Goal: Task Accomplishment & Management: Complete application form

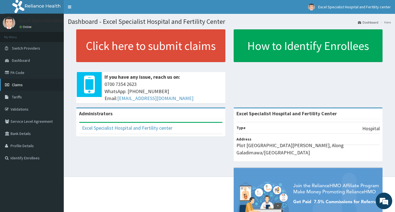
click at [21, 83] on span "Claims" at bounding box center [17, 84] width 11 height 5
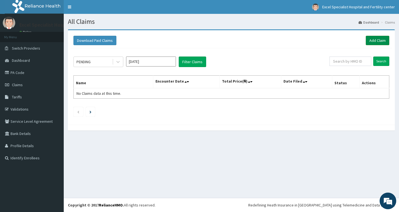
click at [381, 40] on link "Add Claim" at bounding box center [378, 40] width 24 height 9
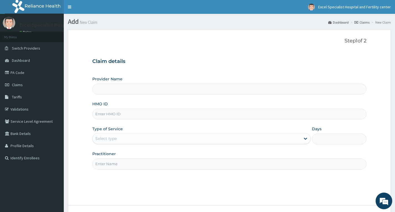
type input "Excel Specialist Hospital and Fertility Center"
click at [140, 111] on input "HMO ID" at bounding box center [229, 114] width 274 height 11
type input "a"
type input "AEL/10140/B"
click at [141, 136] on div "Select type" at bounding box center [197, 138] width 208 height 9
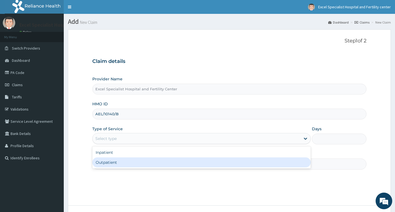
click at [138, 160] on div "Outpatient" at bounding box center [201, 163] width 219 height 10
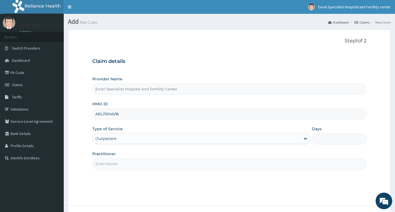
type input "1"
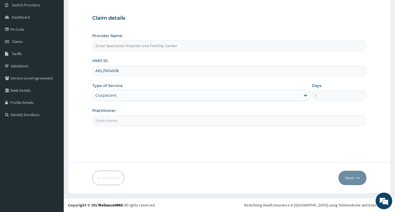
click at [149, 120] on input "Practitioner" at bounding box center [229, 120] width 274 height 11
type input "DR ESSIEN"
click at [352, 178] on button "Next" at bounding box center [353, 178] width 28 height 14
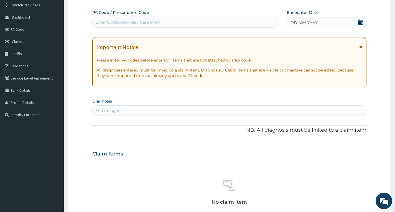
click at [361, 24] on icon at bounding box center [361, 22] width 6 height 6
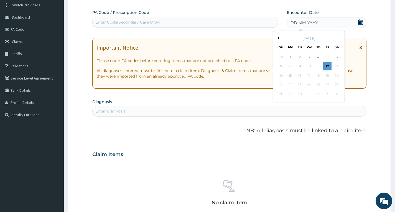
click at [278, 38] on button "Previous Month" at bounding box center [277, 38] width 3 height 3
click at [282, 102] on div "31" at bounding box center [281, 103] width 8 height 8
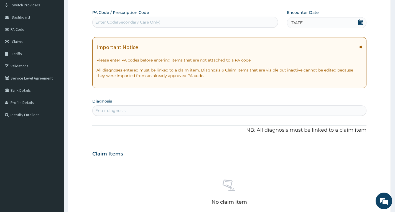
click at [167, 109] on div "Enter diagnosis" at bounding box center [230, 110] width 274 height 9
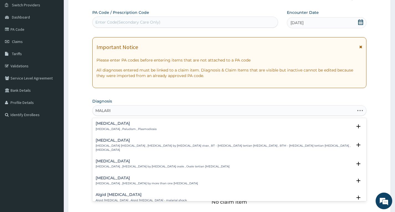
type input "MALARIA"
click at [101, 126] on div "Malaria Malaria , Paludism , Plasmodiosis" at bounding box center [126, 126] width 61 height 10
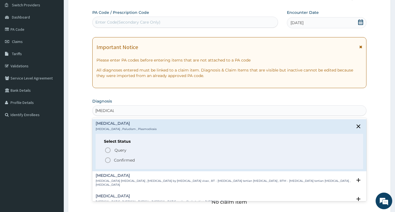
click at [120, 159] on p "Confirmed" at bounding box center [124, 161] width 21 height 6
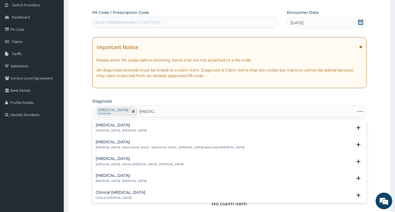
type input "SEPSIS,"
click at [111, 124] on h4 "Sepsis" at bounding box center [121, 125] width 51 height 4
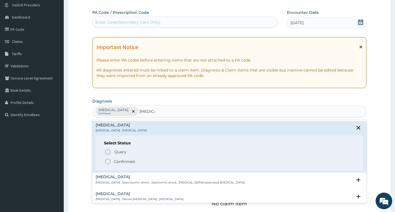
click at [119, 161] on p "Confirmed" at bounding box center [124, 162] width 21 height 6
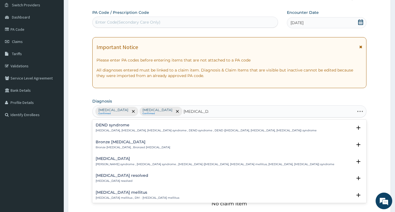
type input "DIABETES ME"
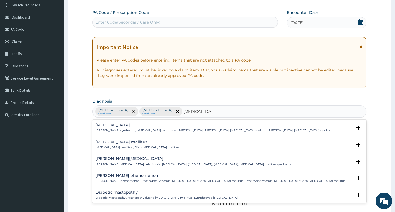
click at [122, 142] on h4 "Diabetes mellitus" at bounding box center [138, 142] width 84 height 4
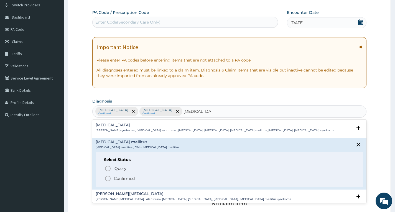
click at [123, 178] on p "Confirmed" at bounding box center [124, 179] width 21 height 6
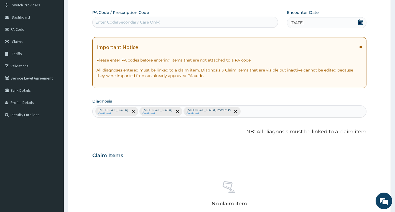
scroll to position [154, 0]
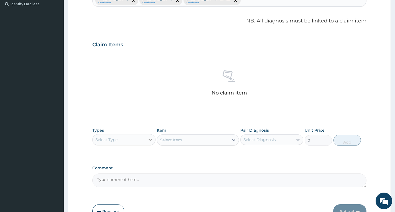
click at [151, 138] on icon at bounding box center [151, 140] width 6 height 6
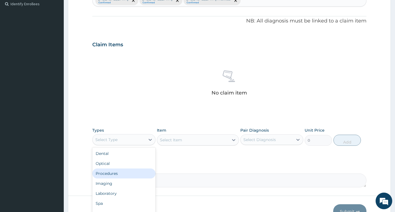
click at [121, 171] on div "Procedures" at bounding box center [123, 174] width 63 height 10
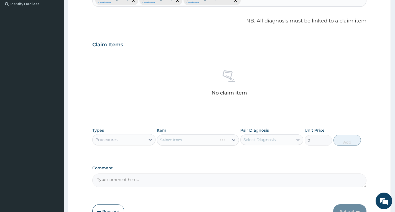
click at [201, 141] on div "Select Item" at bounding box center [198, 140] width 82 height 11
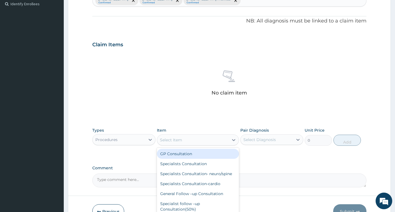
click at [224, 139] on div "Select Item" at bounding box center [193, 140] width 72 height 9
click at [199, 156] on div "GP Consultation" at bounding box center [198, 154] width 82 height 10
type input "2000"
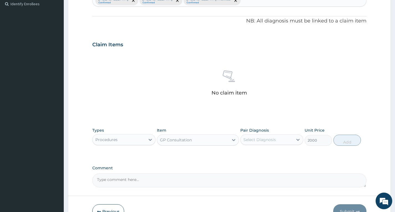
click at [275, 141] on div "Select Diagnosis" at bounding box center [260, 140] width 32 height 6
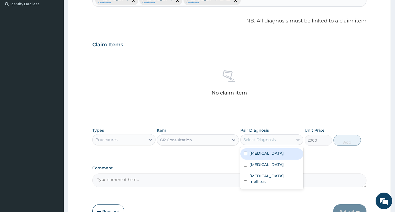
click at [265, 154] on div "Malaria" at bounding box center [271, 153] width 63 height 11
checkbox input "true"
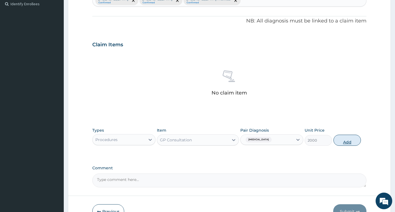
click at [351, 142] on button "Add" at bounding box center [347, 140] width 27 height 11
type input "0"
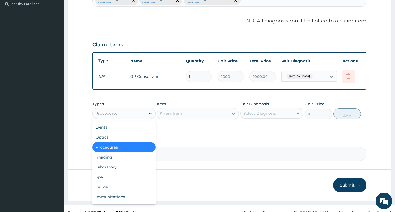
click at [148, 116] on icon at bounding box center [151, 114] width 6 height 6
drag, startPoint x: 126, startPoint y: 172, endPoint x: 148, endPoint y: 143, distance: 36.5
click at [125, 172] on div "Laboratory" at bounding box center [123, 167] width 63 height 10
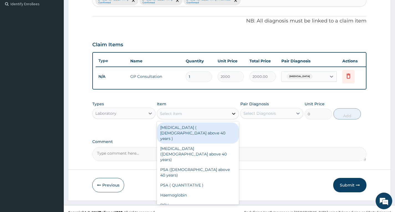
click at [235, 116] on icon at bounding box center [234, 114] width 6 height 6
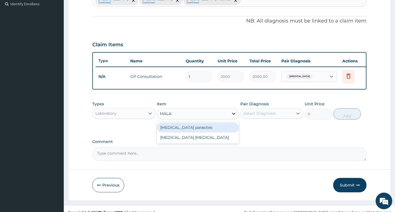
type input "MALARIA"
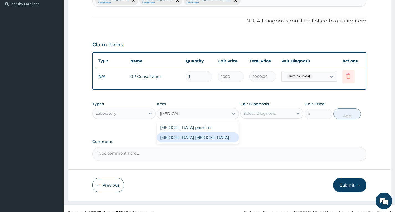
click at [196, 142] on div "Malaria parasite" at bounding box center [198, 138] width 82 height 10
type input "2000"
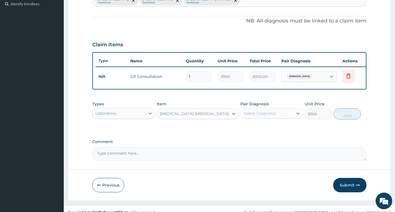
click at [280, 118] on div "Select Diagnosis" at bounding box center [267, 113] width 52 height 9
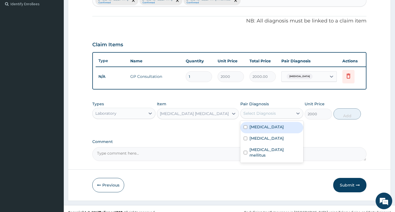
click at [255, 133] on div "Malaria" at bounding box center [271, 127] width 63 height 11
checkbox input "true"
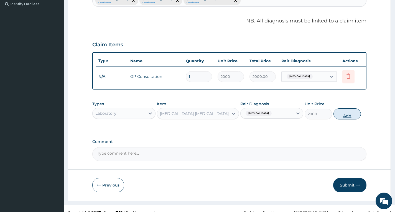
click at [339, 120] on button "Add" at bounding box center [347, 113] width 27 height 11
type input "0"
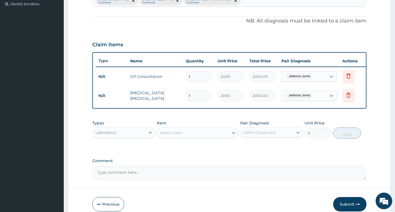
click at [212, 136] on div "Select Item" at bounding box center [193, 132] width 72 height 9
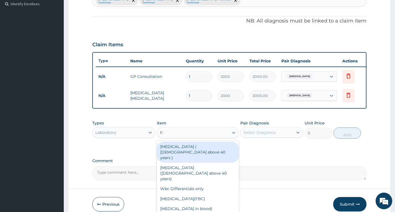
type input "FBC"
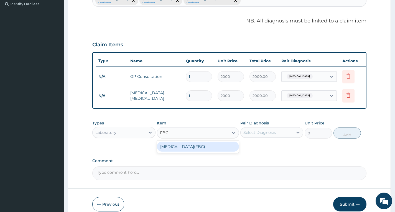
click at [214, 148] on div "Full Blood Count(FBC)" at bounding box center [198, 147] width 82 height 10
type input "3500"
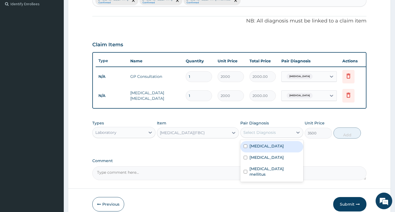
click at [270, 134] on div "Select Diagnosis" at bounding box center [260, 133] width 32 height 6
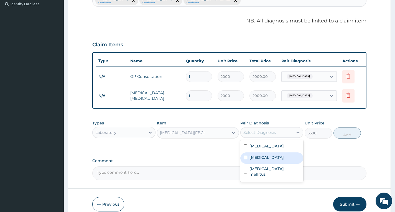
click at [256, 164] on div "Sepsis" at bounding box center [271, 158] width 63 height 11
checkbox input "true"
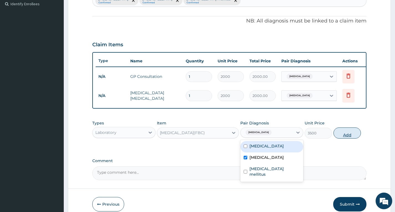
click at [347, 139] on button "Add" at bounding box center [347, 133] width 27 height 11
type input "0"
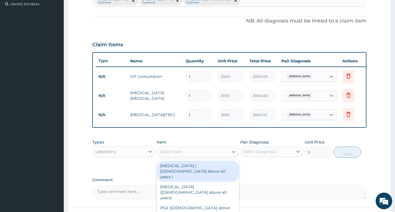
click at [207, 156] on div "Select Item" at bounding box center [193, 152] width 72 height 9
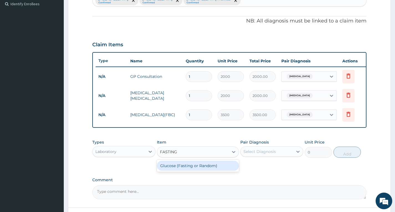
type input "FASTING"
click at [173, 171] on div "Glucose (Fasting or Random)" at bounding box center [198, 166] width 82 height 10
type input "700"
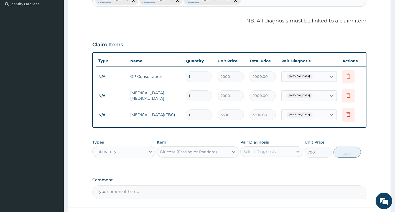
click at [284, 155] on div "Select Diagnosis" at bounding box center [267, 151] width 52 height 9
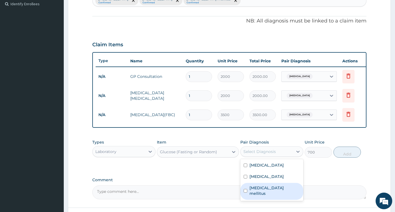
click at [270, 191] on label "Diabetes mellitus" at bounding box center [275, 190] width 50 height 11
checkbox input "true"
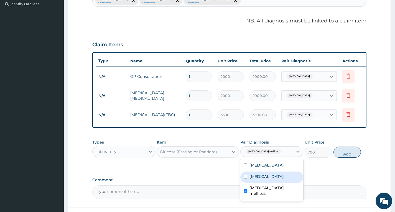
click at [346, 158] on button "Add" at bounding box center [347, 152] width 27 height 11
type input "0"
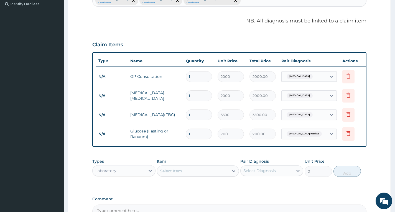
scroll to position [223, 0]
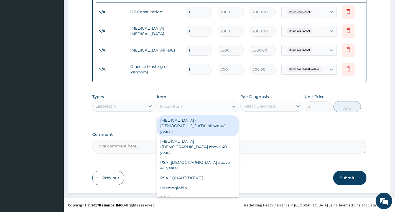
click at [213, 107] on div "Select Item" at bounding box center [193, 106] width 72 height 9
type input "C"
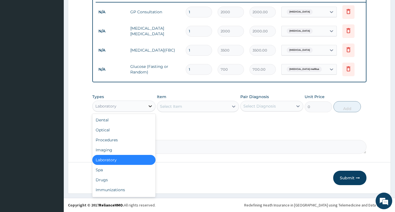
click at [150, 106] on icon at bounding box center [151, 106] width 6 height 6
click at [117, 178] on div "Drugs" at bounding box center [123, 180] width 63 height 10
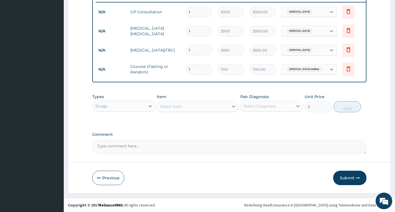
click at [187, 109] on div "Select Item" at bounding box center [193, 106] width 72 height 9
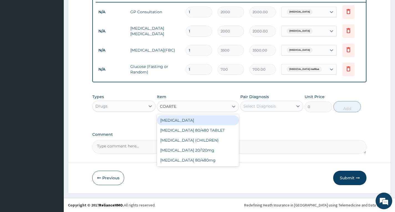
type input "COARTEM"
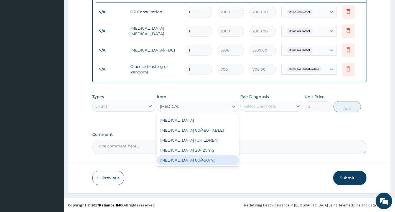
click at [213, 161] on div "Coartem 80/480mg" at bounding box center [198, 160] width 82 height 10
type input "500"
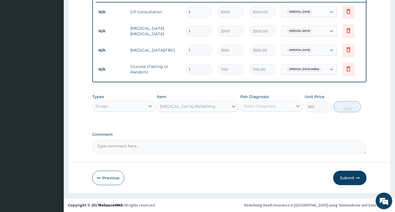
click at [268, 104] on div "Select Diagnosis" at bounding box center [260, 106] width 32 height 6
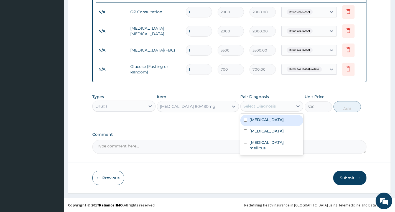
click at [261, 123] on div "Malaria" at bounding box center [271, 120] width 63 height 11
checkbox input "true"
click at [345, 109] on button "Add" at bounding box center [347, 106] width 27 height 11
type input "0"
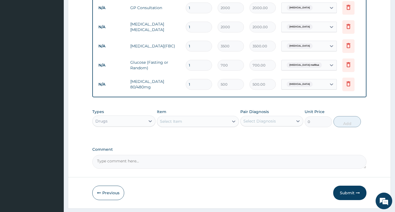
type input "0.00"
type input "6"
type input "3000.00"
type input "6"
click at [219, 110] on div "Types Drugs Item Select Item Pair Diagnosis Select Diagnosis Unit Price 0 Add" at bounding box center [229, 118] width 274 height 24
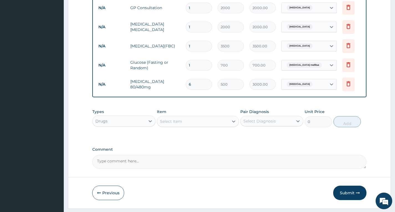
click at [206, 124] on div "Select Item" at bounding box center [193, 121] width 72 height 9
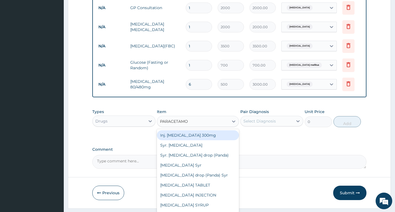
type input "PARACETAMOL"
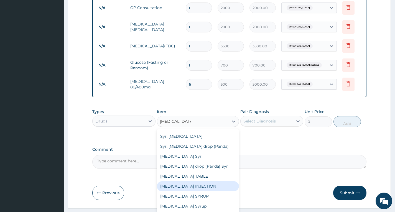
scroll to position [242, 0]
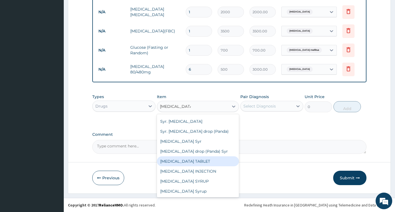
click at [197, 162] on div "PARACETAMOL TABLET" at bounding box center [198, 161] width 82 height 10
type input "60"
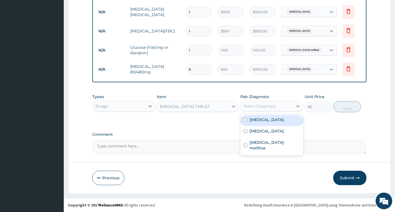
click at [277, 106] on div "Select Diagnosis" at bounding box center [267, 106] width 52 height 9
click at [271, 123] on div "Malaria" at bounding box center [271, 120] width 63 height 11
checkbox input "true"
click at [350, 109] on button "Add" at bounding box center [347, 106] width 27 height 11
type input "0"
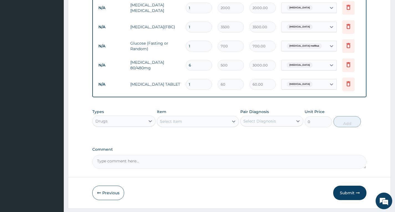
type input "18"
type input "1080.00"
type input "18"
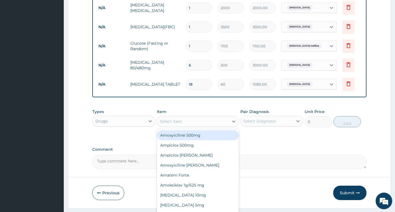
click at [191, 126] on div "Select Item" at bounding box center [193, 121] width 72 height 9
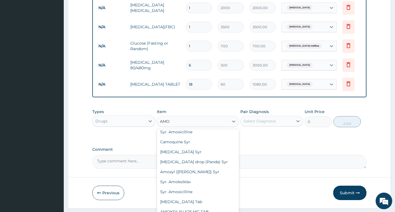
scroll to position [264, 0]
type input "A"
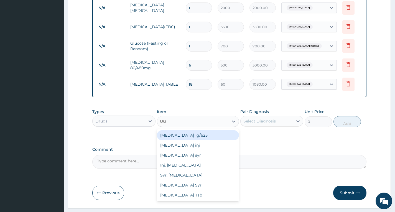
type input "U"
type input "AUG"
click at [205, 139] on div "Augmentin 1g/625" at bounding box center [198, 135] width 82 height 10
type input "2400"
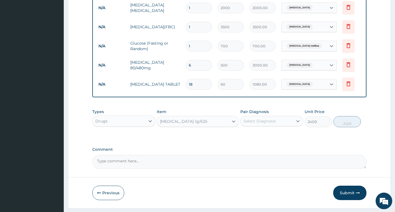
click at [255, 123] on div "Select Diagnosis" at bounding box center [260, 121] width 32 height 6
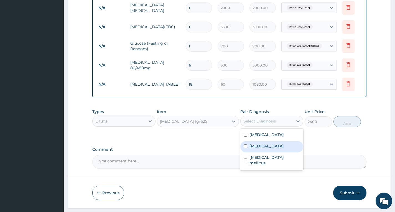
click at [254, 153] on div "Sepsis" at bounding box center [271, 146] width 63 height 11
checkbox input "true"
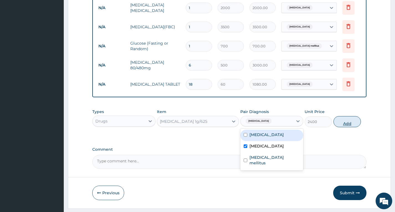
click at [343, 127] on button "Add" at bounding box center [347, 121] width 27 height 11
type input "0"
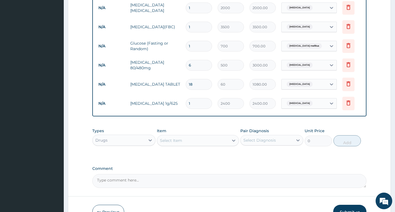
click at [189, 145] on div "Select Item" at bounding box center [193, 140] width 72 height 9
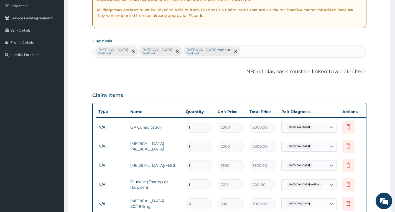
scroll to position [48, 0]
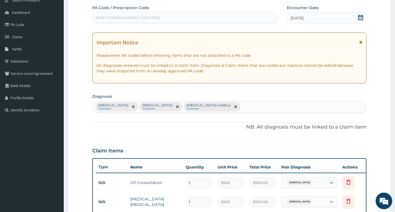
click at [216, 109] on div "Malaria Confirmed Sepsis Confirmed Diabetes mellitus Confirmed" at bounding box center [230, 107] width 274 height 12
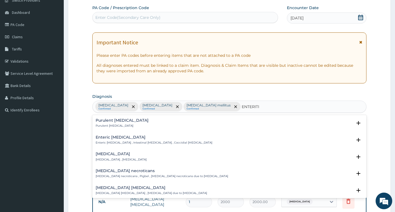
type input "ENTERITIS"
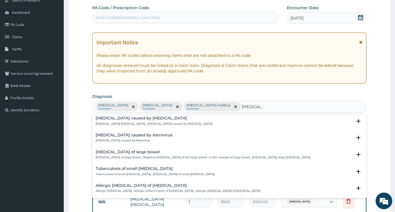
scroll to position [333, 0]
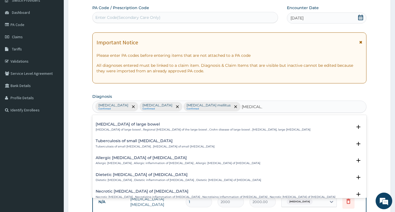
click at [123, 178] on div "Dietetic enteritis of intestine Dietetic enteritis , Dietetic inflammation of i…" at bounding box center [179, 178] width 166 height 10
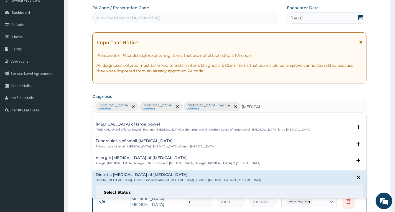
scroll to position [416, 0]
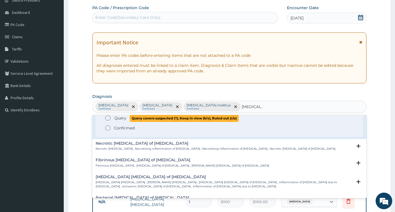
click at [121, 115] on span "Query" at bounding box center [121, 118] width 12 height 6
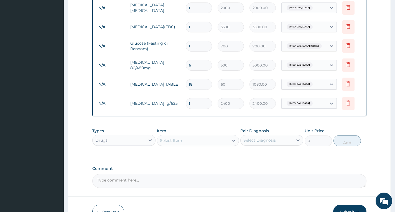
scroll to position [270, 0]
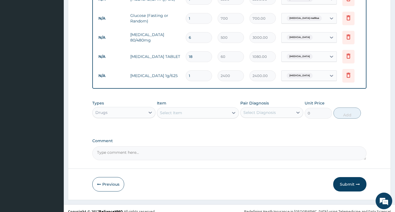
click at [213, 117] on div "Select Item" at bounding box center [193, 112] width 72 height 9
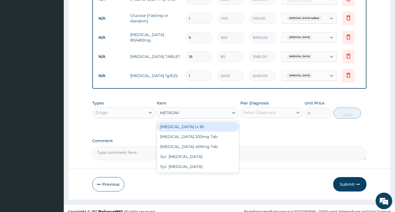
type input "METRONIDA"
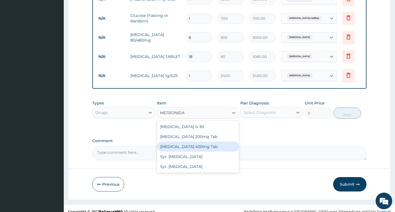
click at [220, 150] on div "Metronidazole 400mg Tab" at bounding box center [198, 147] width 82 height 10
type input "30"
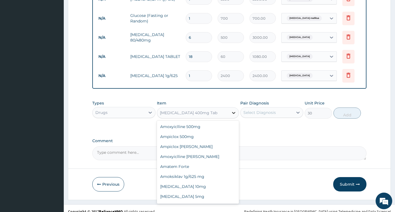
click at [235, 116] on icon at bounding box center [234, 113] width 6 height 6
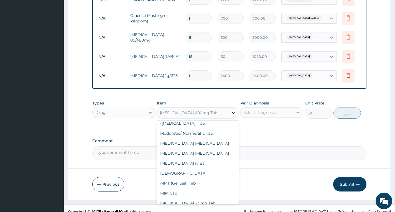
scroll to position [21, 0]
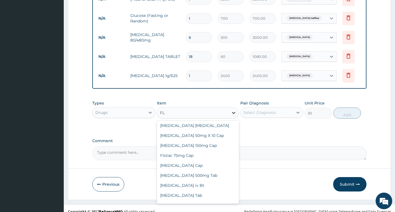
type input "FLA"
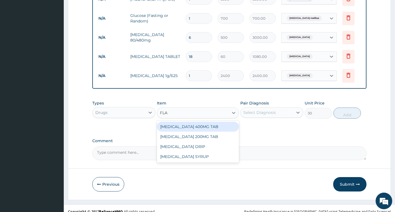
click at [205, 131] on div "FLAGYL 400MG TAB" at bounding box center [198, 127] width 82 height 10
type input "120"
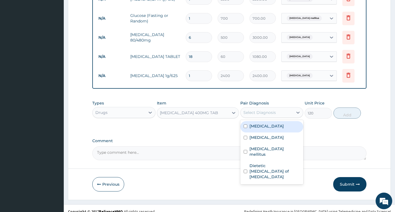
click at [263, 115] on div "Select Diagnosis" at bounding box center [260, 113] width 32 height 6
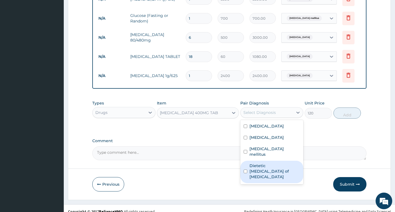
click at [268, 170] on label "Dietetic enteritis of intestine" at bounding box center [275, 171] width 50 height 17
checkbox input "true"
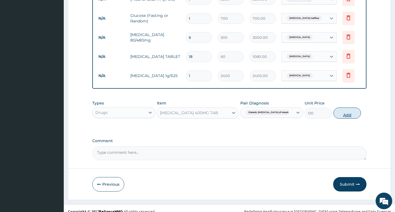
click at [343, 114] on button "Add" at bounding box center [347, 113] width 27 height 11
type input "0"
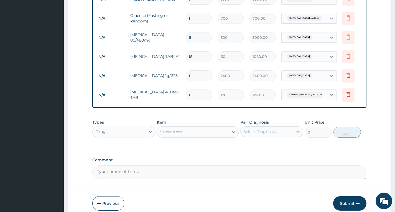
type input "21"
type input "2520.00"
type input "21"
click at [222, 126] on div "Item Select Item" at bounding box center [198, 129] width 82 height 18
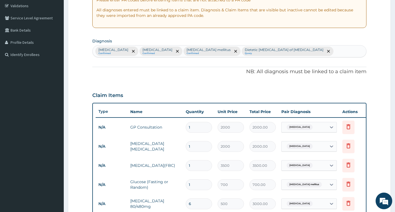
click at [281, 47] on div "Malaria Confirmed Sepsis Confirmed Diabetes mellitus Confirmed Dietetic enterit…" at bounding box center [230, 51] width 274 height 12
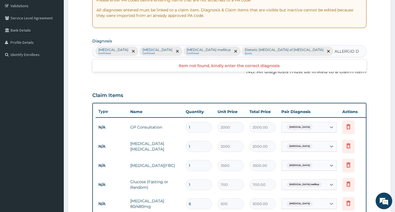
scroll to position [0, 0]
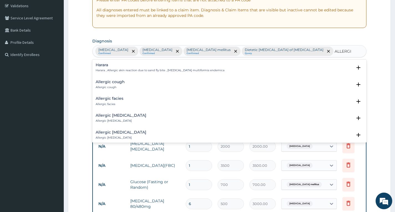
type input "ALLERGIC"
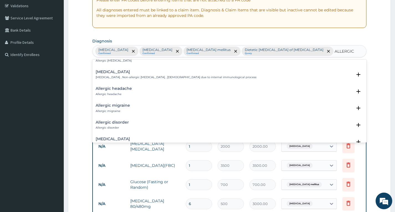
scroll to position [139, 0]
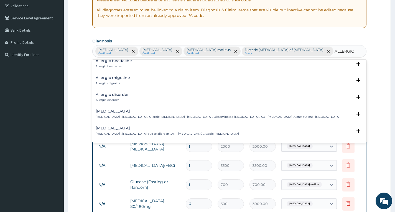
click at [125, 94] on h4 "Allergic disorder" at bounding box center [112, 95] width 33 height 4
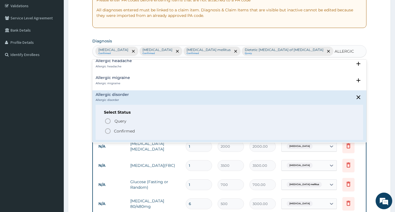
click at [126, 130] on p "Confirmed" at bounding box center [124, 131] width 21 height 6
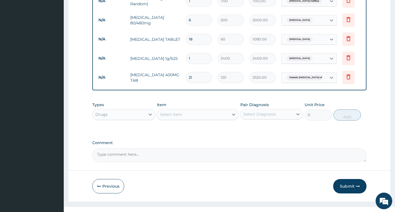
scroll to position [300, 0]
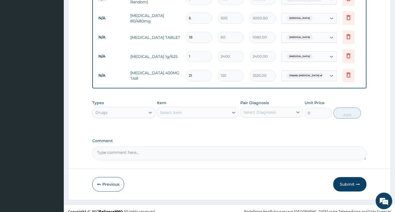
click at [173, 110] on div "Select Item" at bounding box center [171, 113] width 22 height 6
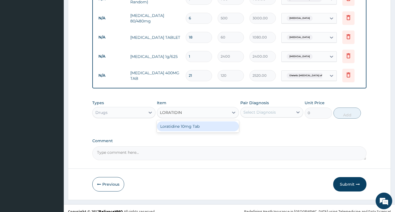
type input "LORATIDINE"
click at [181, 121] on div "Loratidine 10mg Tab" at bounding box center [198, 126] width 82 height 10
type input "30"
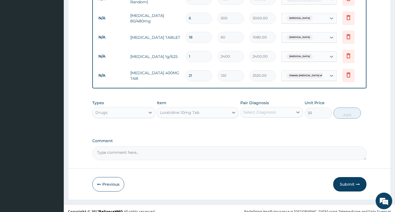
click at [284, 109] on div "Select Diagnosis" at bounding box center [267, 112] width 52 height 9
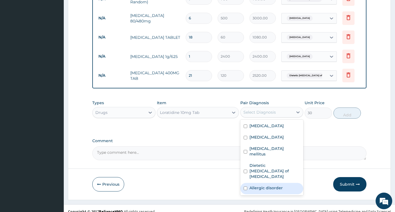
click at [265, 185] on label "Allergic disorder" at bounding box center [266, 188] width 33 height 6
checkbox input "true"
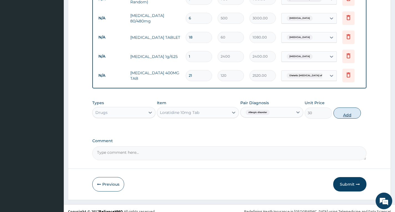
click at [342, 108] on button "Add" at bounding box center [347, 113] width 27 height 11
type input "0"
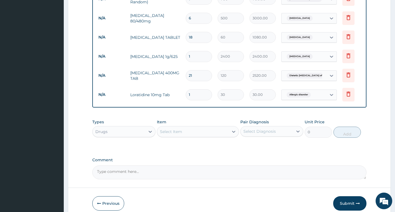
type input "0.00"
type input "5"
type input "150.00"
type input "5"
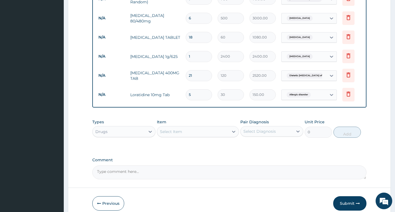
click at [200, 127] on div "Select Item" at bounding box center [193, 131] width 72 height 9
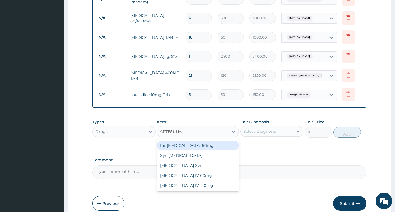
type input "ARTESUNATE"
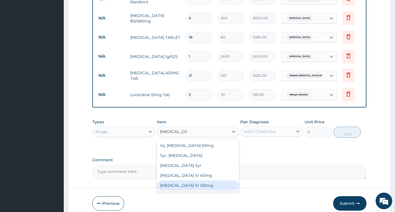
click at [197, 181] on div "Artesunate IV 120mg" at bounding box center [198, 186] width 82 height 10
type input "2800"
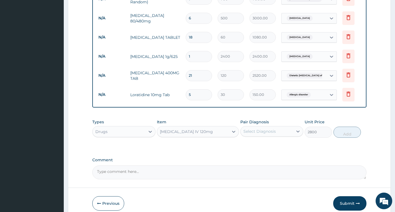
click at [255, 129] on div "Select Diagnosis" at bounding box center [260, 132] width 32 height 6
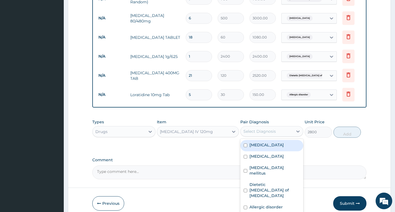
click at [284, 141] on div "Malaria" at bounding box center [271, 145] width 63 height 11
checkbox input "true"
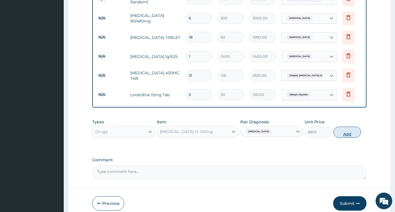
click at [343, 127] on button "Add" at bounding box center [347, 132] width 27 height 11
type input "0"
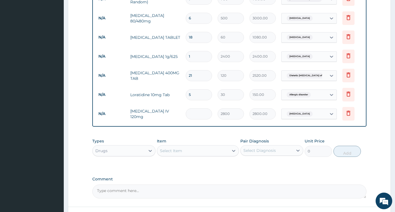
type input "0.00"
type input "3"
type input "8400.00"
type input "3"
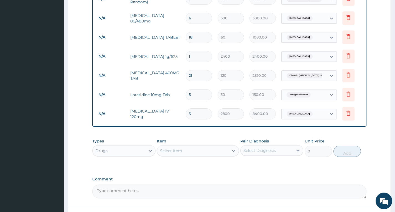
click at [199, 146] on div "Select Item" at bounding box center [193, 150] width 72 height 9
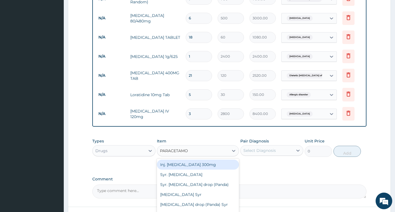
type input "PARACETAMOL"
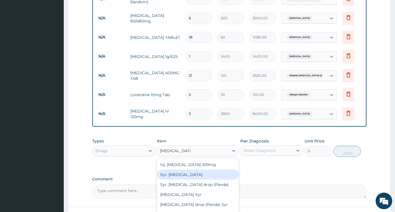
scroll to position [9, 0]
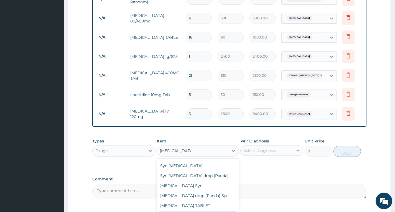
click at [206, 211] on div "PARACETAMOL INJECTION" at bounding box center [198, 216] width 82 height 10
type input "300"
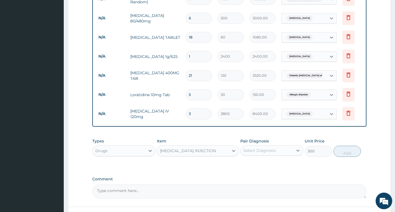
click at [275, 148] on div "Select Diagnosis" at bounding box center [260, 151] width 32 height 6
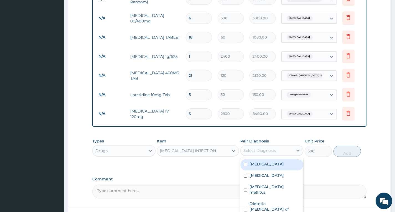
click at [273, 159] on div "Malaria" at bounding box center [271, 164] width 63 height 11
checkbox input "true"
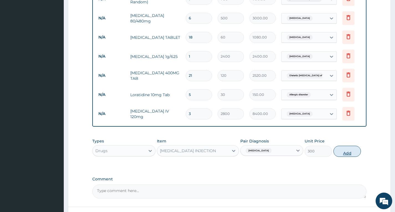
click at [357, 146] on button "Add" at bounding box center [347, 151] width 27 height 11
type input "0"
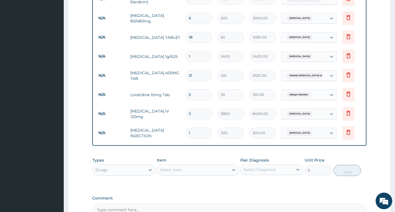
type input "0.00"
type input "2"
type input "600.00"
type input "2"
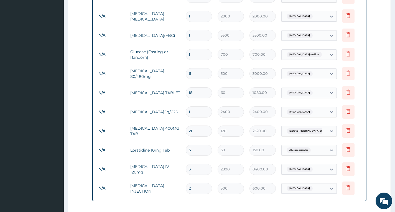
scroll to position [355, 0]
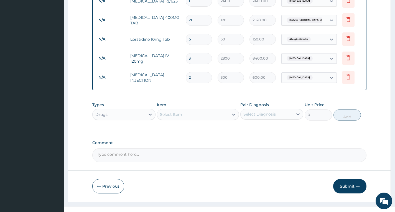
click at [343, 179] on button "Submit" at bounding box center [349, 186] width 33 height 14
